Goal: Task Accomplishment & Management: Manage account settings

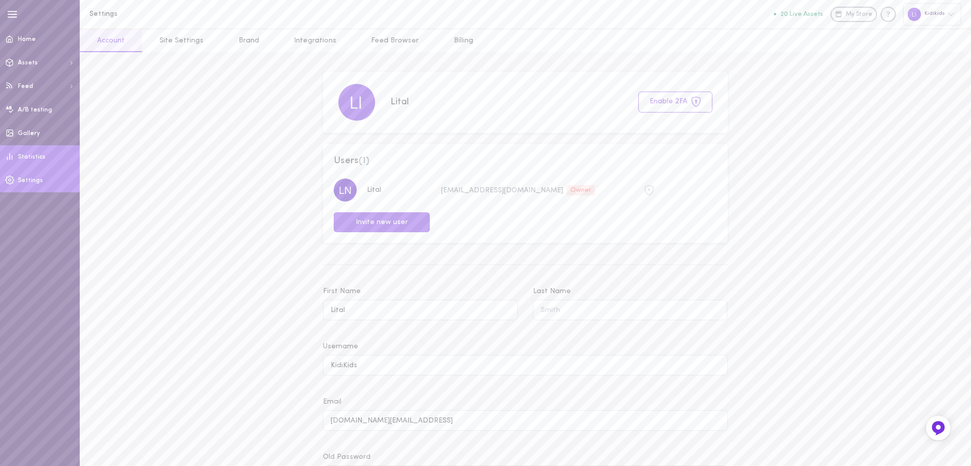
click at [41, 156] on span "Statistics" at bounding box center [32, 157] width 28 height 6
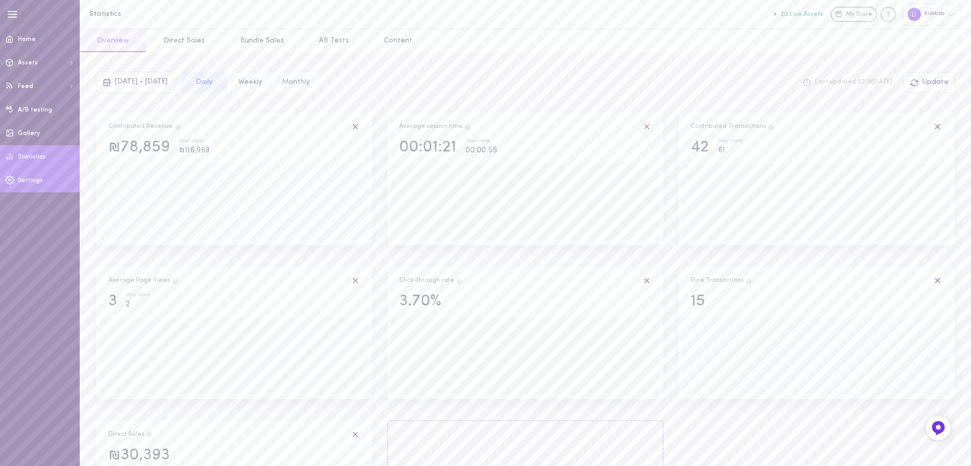
click at [25, 180] on span "Settings" at bounding box center [30, 180] width 25 height 6
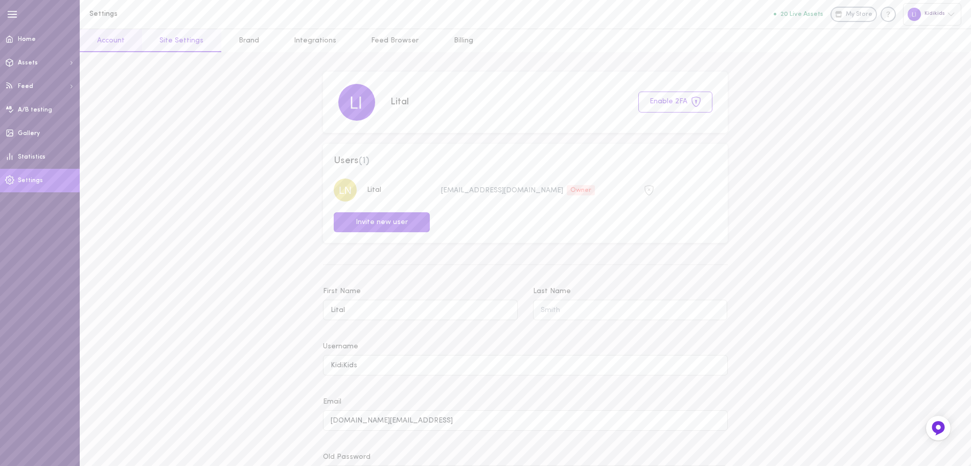
click at [166, 38] on link "Site Settings" at bounding box center [181, 40] width 79 height 23
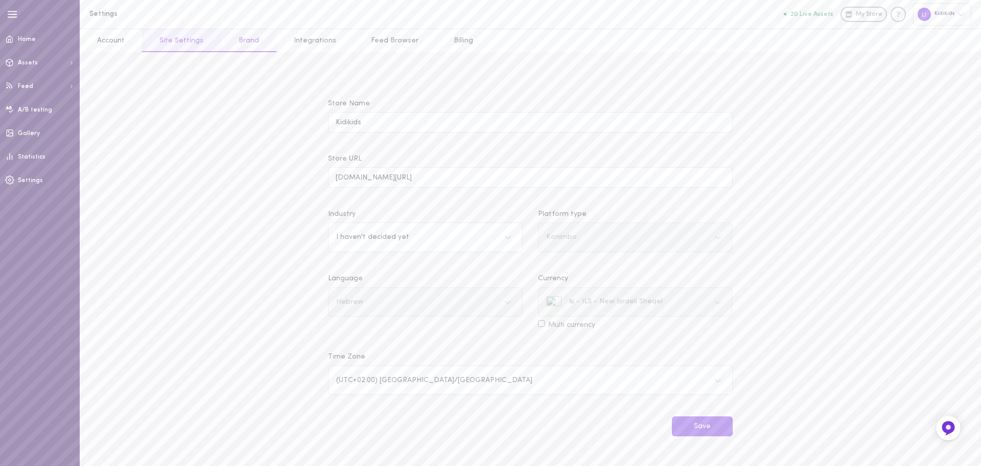
click at [253, 43] on link "Brand" at bounding box center [248, 40] width 55 height 23
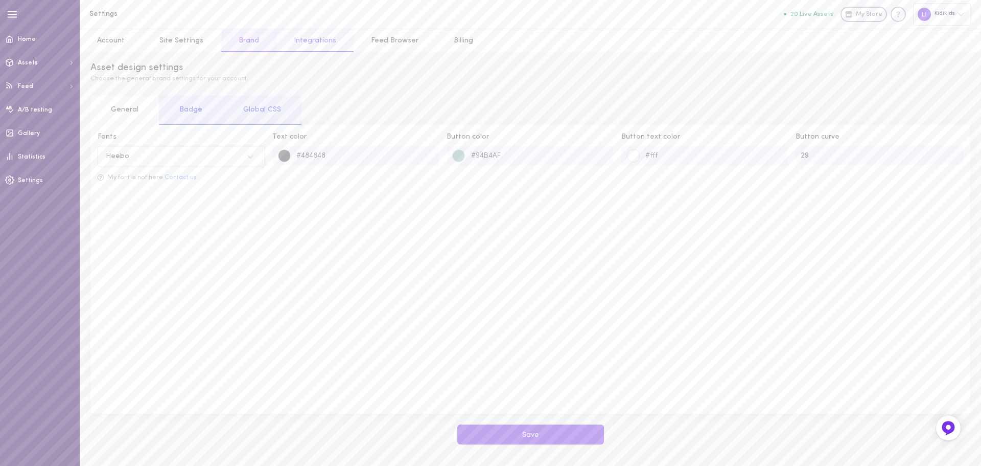
click at [320, 49] on link "Integrations" at bounding box center [315, 40] width 77 height 23
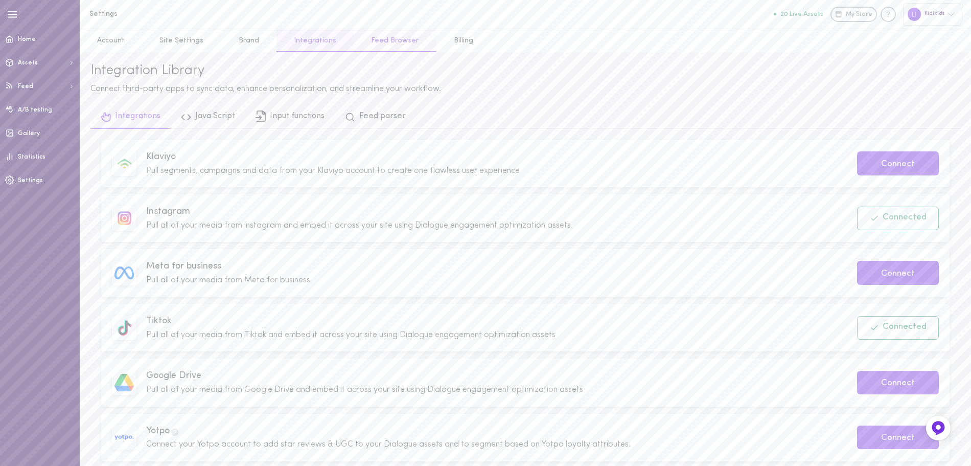
click at [397, 40] on link "Feed Browser" at bounding box center [395, 40] width 82 height 23
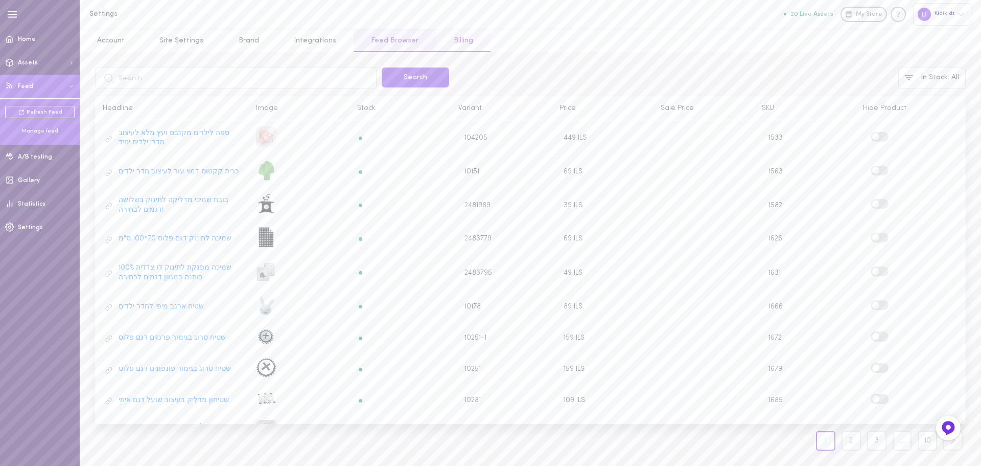
click at [444, 47] on link "Billing" at bounding box center [464, 40] width 54 height 23
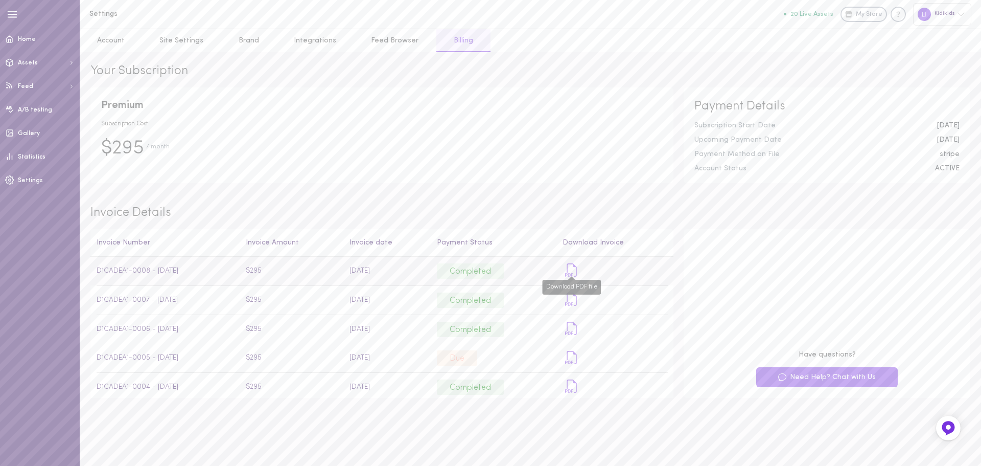
click at [567, 271] on icon "Download PDF file" at bounding box center [571, 269] width 13 height 13
